Goal: Navigation & Orientation: Go to known website

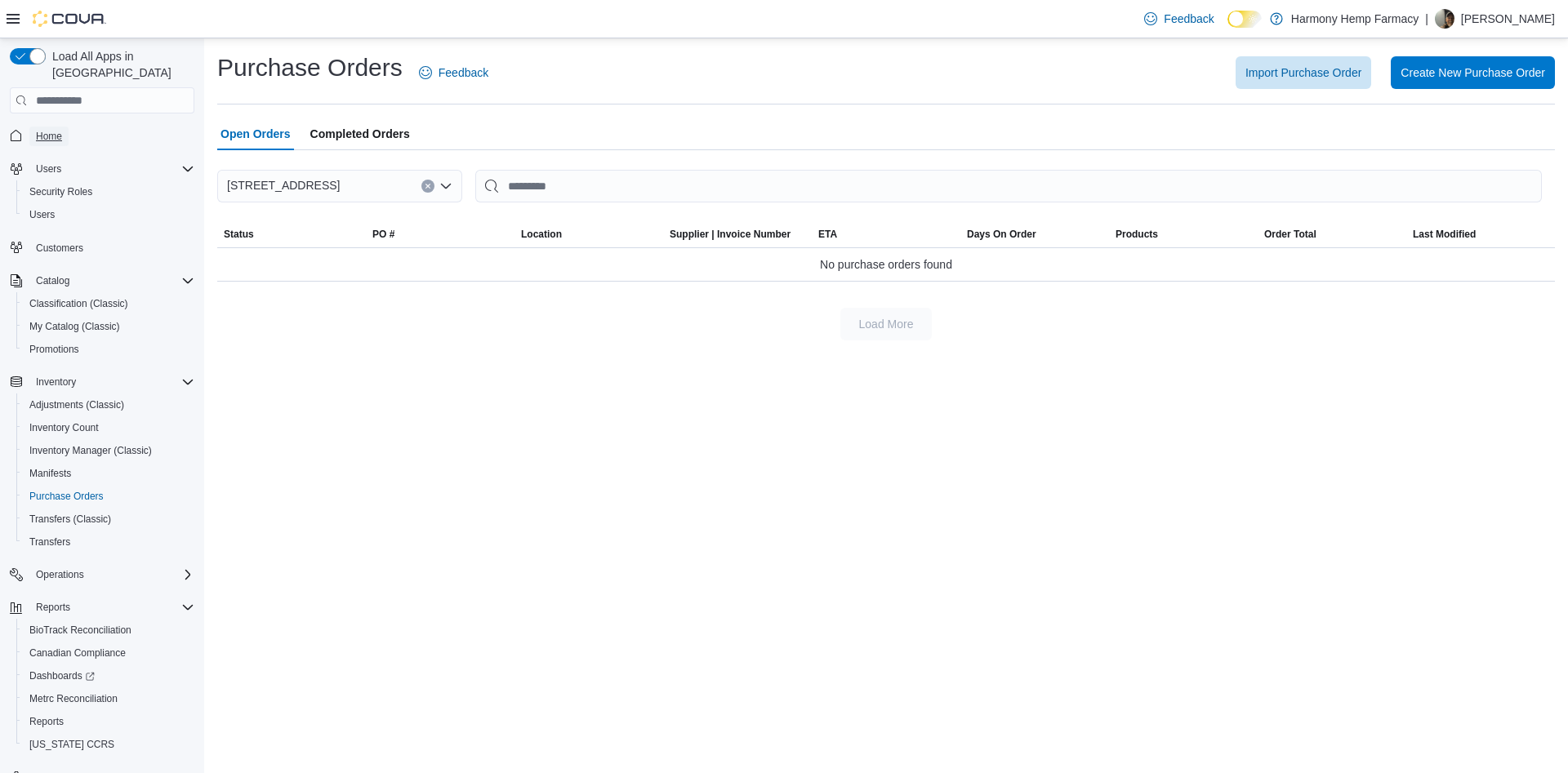
click at [53, 130] on span "Home" at bounding box center [49, 136] width 26 height 13
